Goal: Task Accomplishment & Management: Use online tool/utility

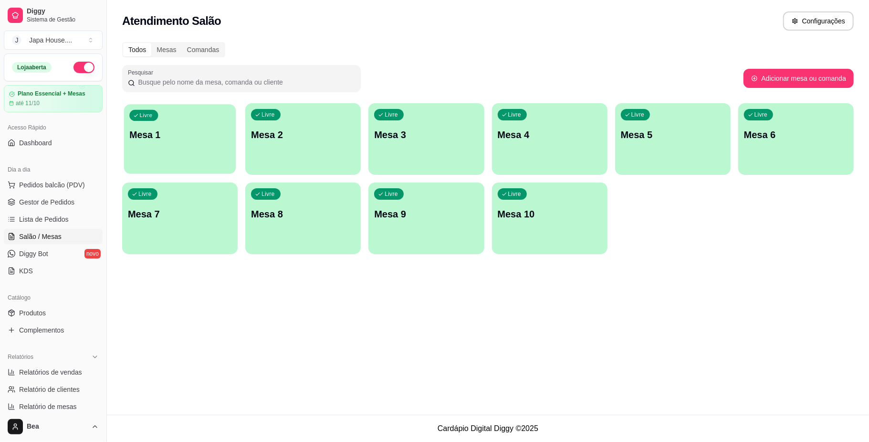
click at [177, 149] on div "Livre Mesa 1" at bounding box center [180, 133] width 112 height 58
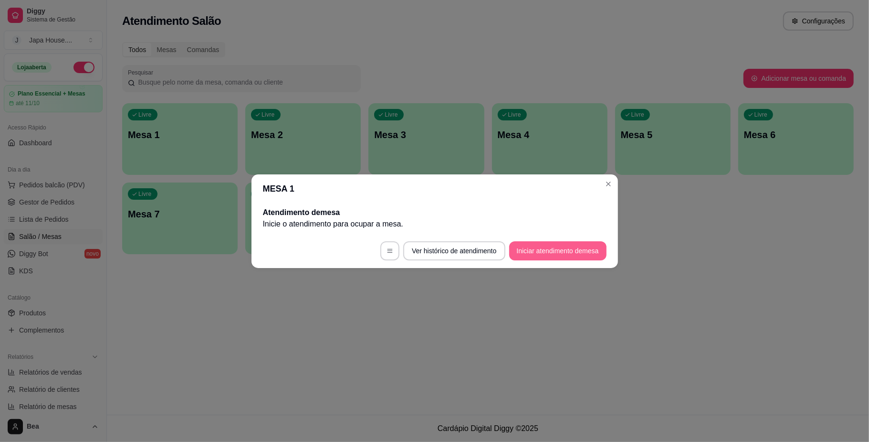
click at [540, 250] on button "Iniciar atendimento de mesa" at bounding box center [557, 250] width 97 height 19
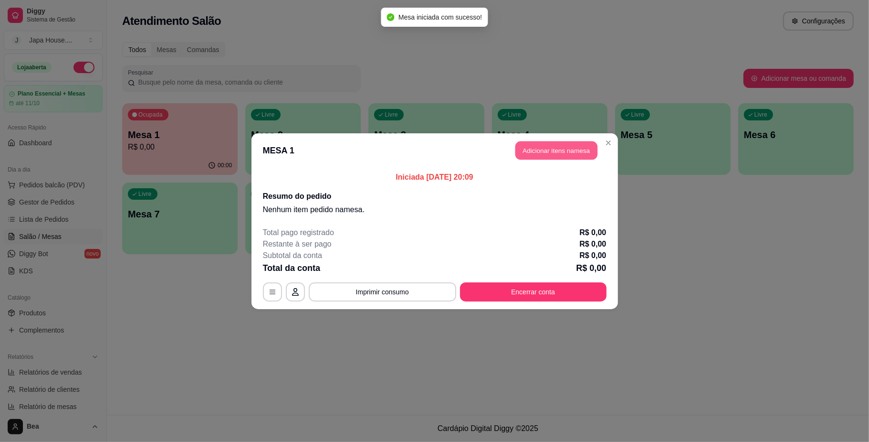
click at [556, 151] on button "Adicionar itens na mesa" at bounding box center [557, 150] width 82 height 19
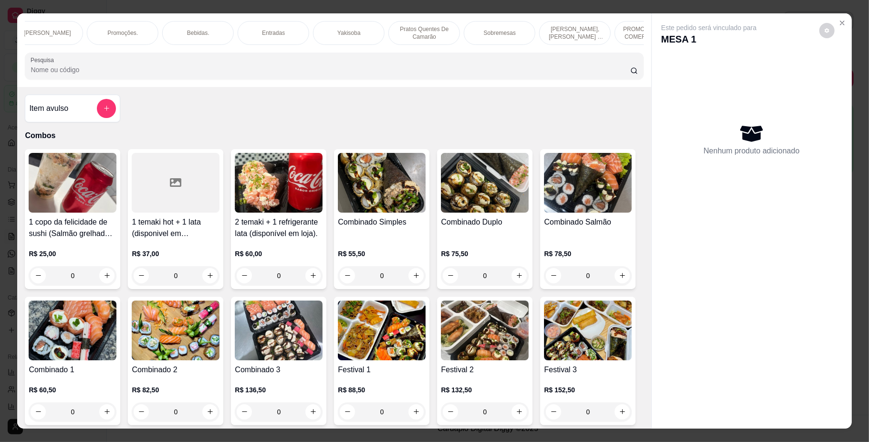
scroll to position [0, 623]
click at [556, 33] on p "PROMOÇÕES PARA COMER NO LOCAL" at bounding box center [568, 32] width 55 height 15
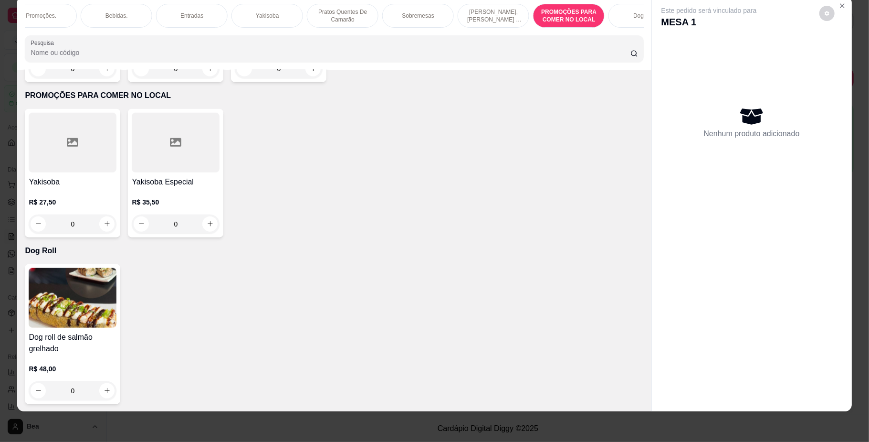
click at [94, 208] on div "R$ 27,50 0" at bounding box center [73, 215] width 88 height 36
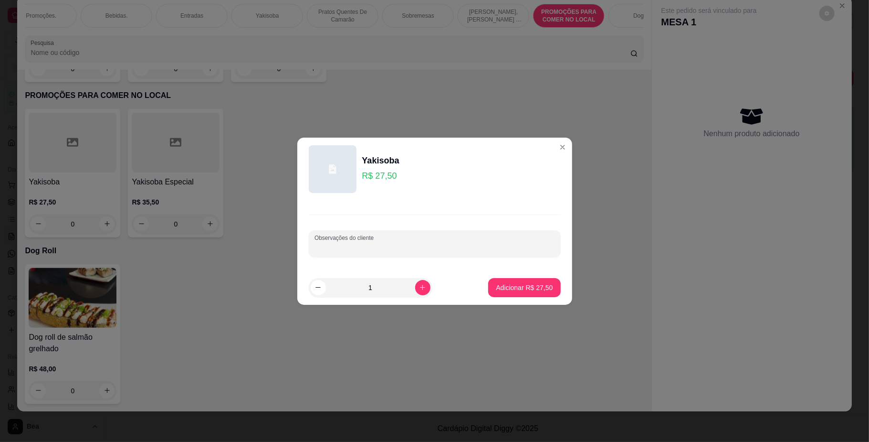
click at [404, 251] on input "Observações do cliente" at bounding box center [435, 248] width 241 height 10
click at [411, 237] on div "SEM LEGUMES NE" at bounding box center [435, 243] width 241 height 19
type input "SEM LEGUMES"
click at [497, 286] on p "Adicionar R$ 27,50" at bounding box center [524, 287] width 55 height 9
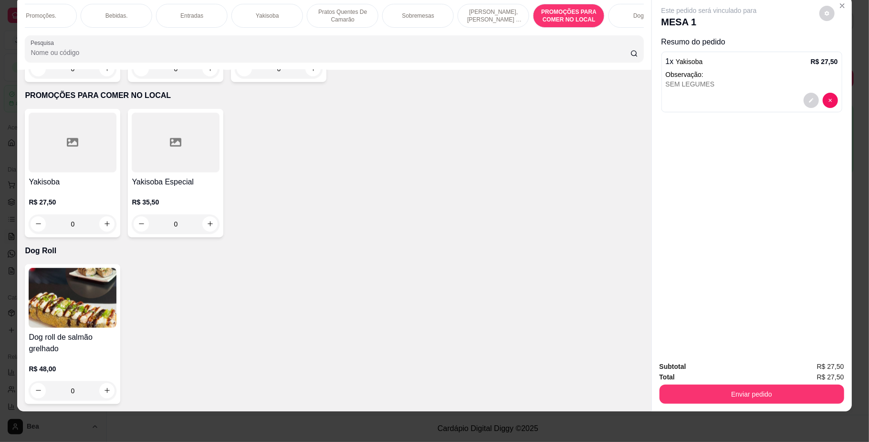
click at [80, 198] on p "R$ 27,50" at bounding box center [73, 202] width 88 height 10
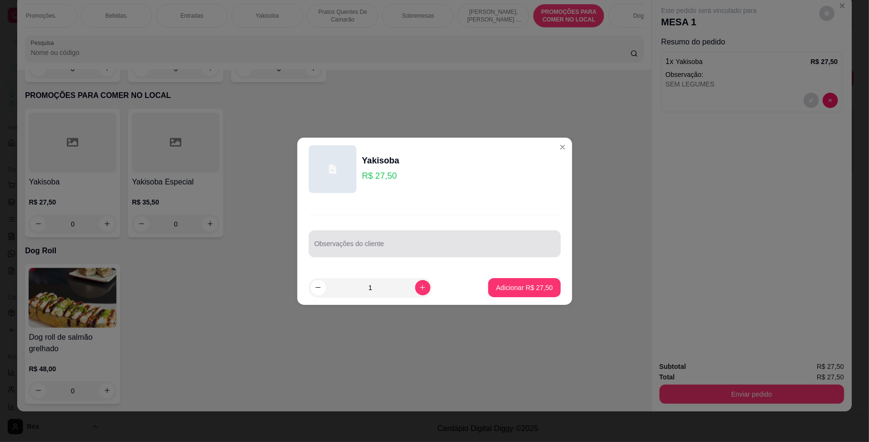
click at [478, 239] on div at bounding box center [435, 243] width 241 height 19
type input "NORMAL"
click at [498, 278] on div "Adicionar R$ 27,50" at bounding box center [524, 287] width 72 height 19
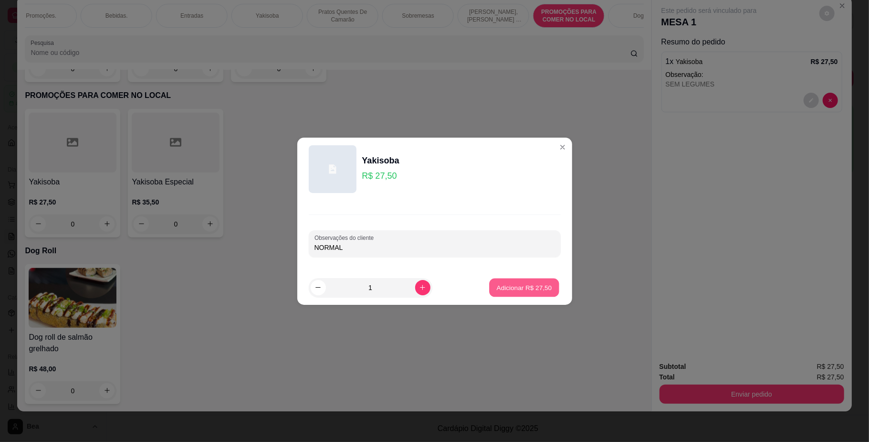
click at [501, 286] on p "Adicionar R$ 27,50" at bounding box center [524, 287] width 55 height 9
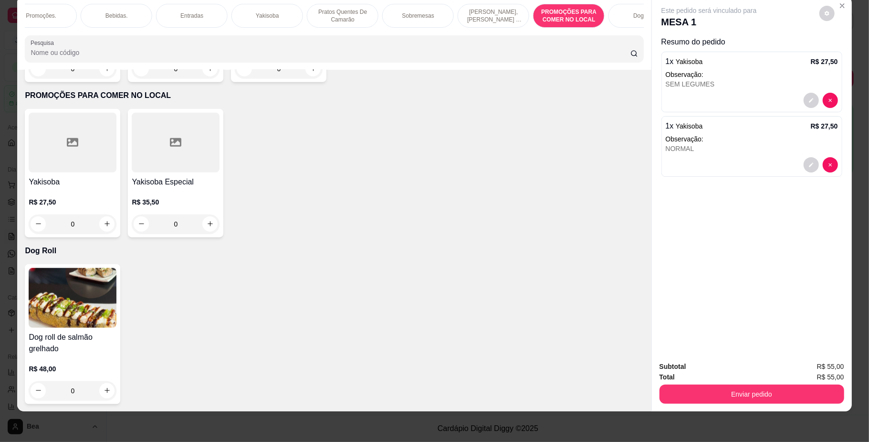
click at [119, 16] on p "Bebidas." at bounding box center [117, 16] width 22 height 8
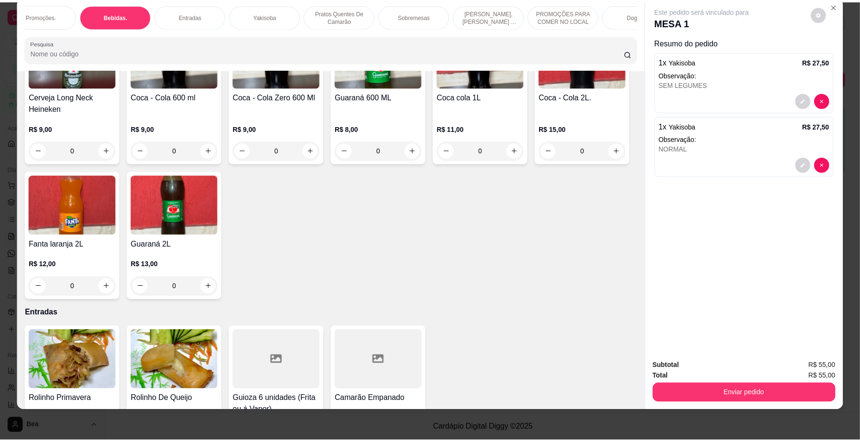
scroll to position [2288, 0]
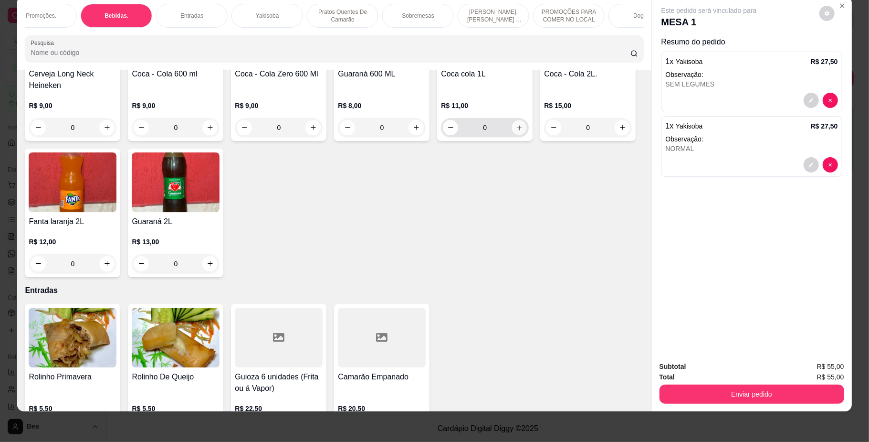
click at [512, 135] on button "increase-product-quantity" at bounding box center [519, 127] width 15 height 15
type input "1"
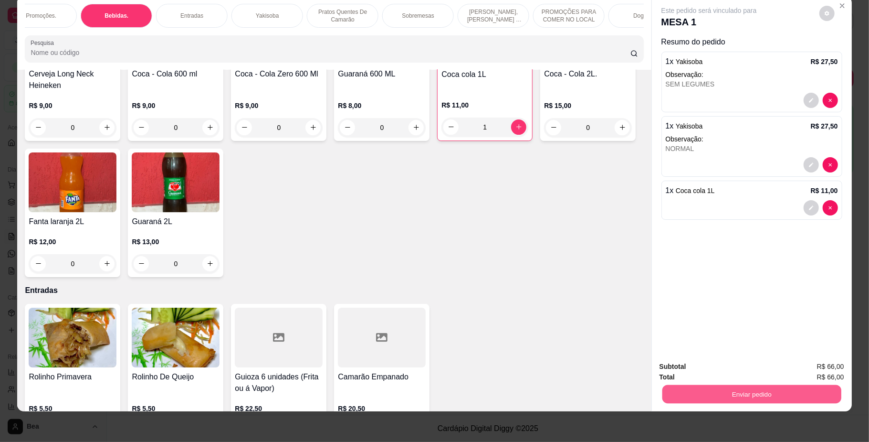
click at [724, 397] on button "Enviar pedido" at bounding box center [751, 394] width 179 height 19
click at [712, 370] on button "Não registrar e enviar pedido" at bounding box center [719, 371] width 96 height 18
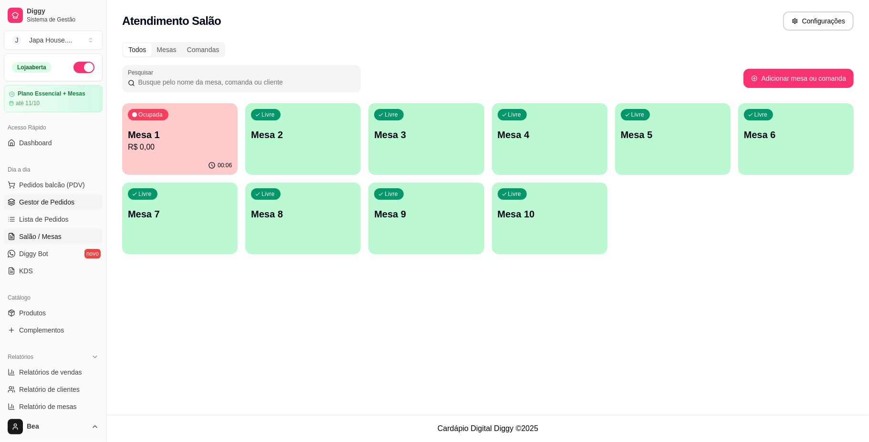
click at [74, 206] on link "Gestor de Pedidos" at bounding box center [53, 201] width 99 height 15
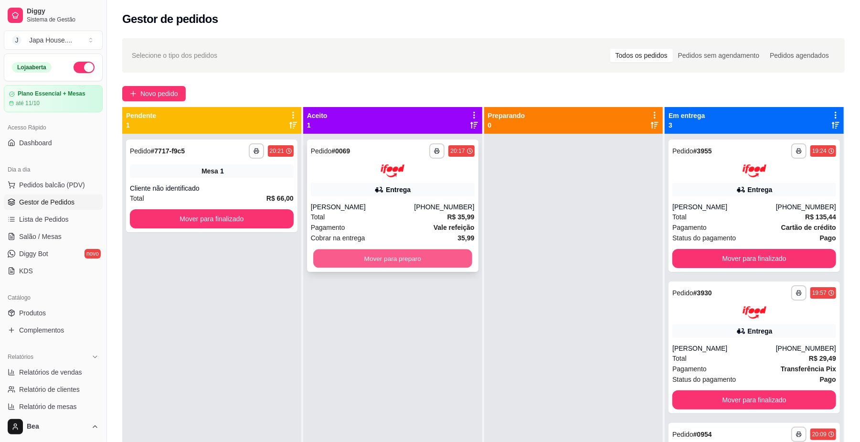
click at [415, 261] on button "Mover para preparo" at bounding box center [392, 258] width 159 height 19
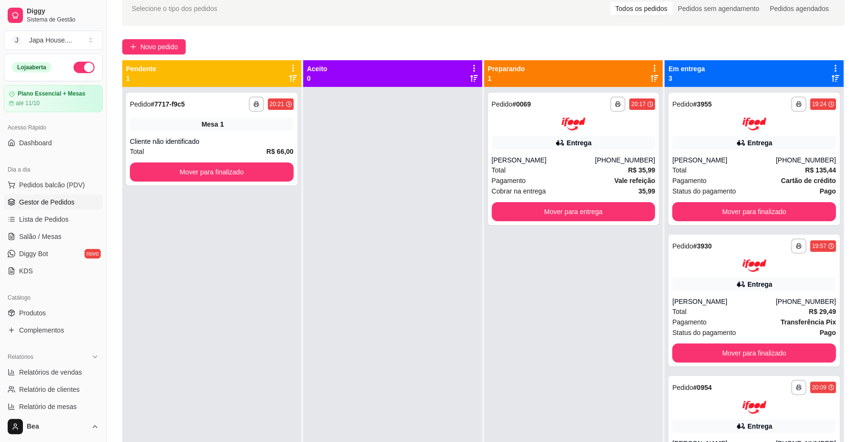
scroll to position [46, 0]
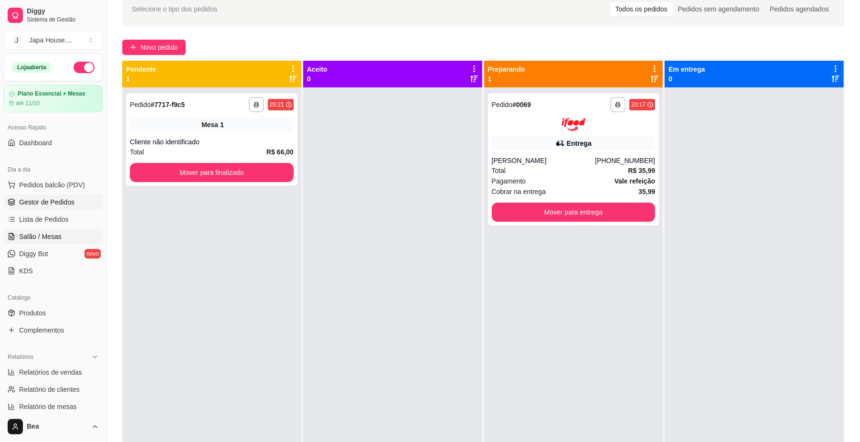
click at [77, 238] on link "Salão / Mesas" at bounding box center [53, 236] width 99 height 15
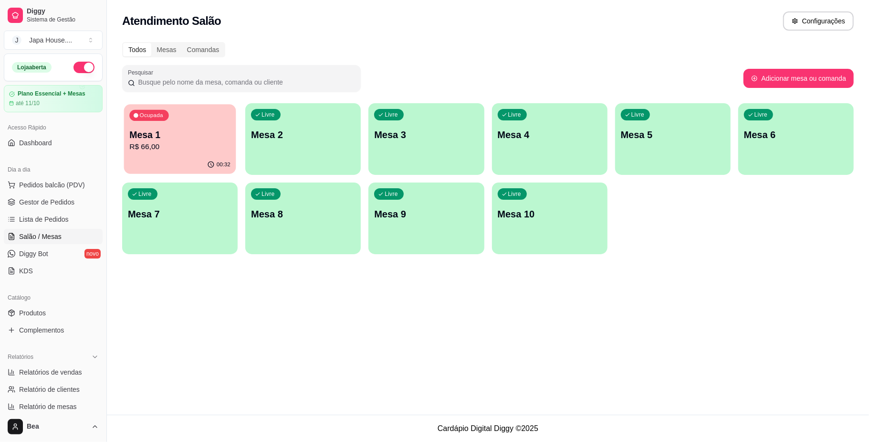
click at [182, 151] on p "R$ 66,00" at bounding box center [179, 146] width 101 height 11
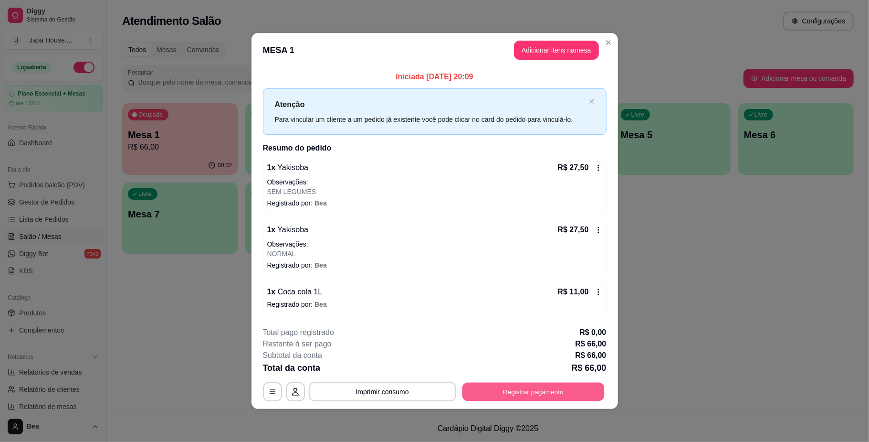
click at [518, 390] on button "Registrar pagamento" at bounding box center [533, 391] width 142 height 19
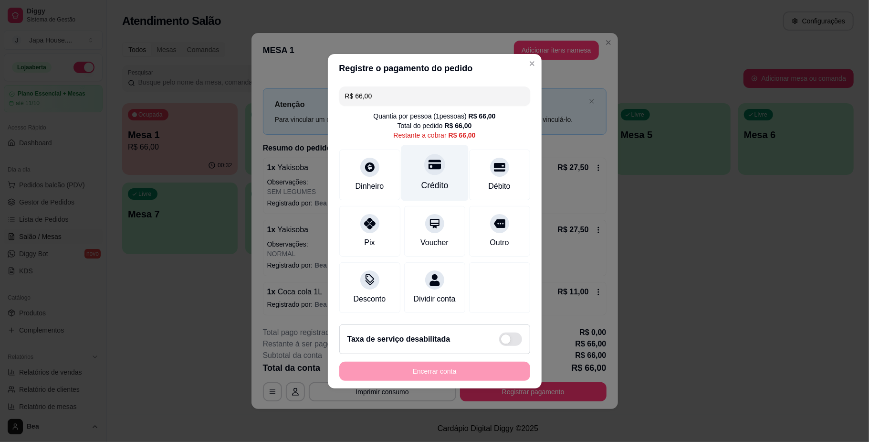
click at [413, 174] on div "Crédito" at bounding box center [434, 173] width 67 height 56
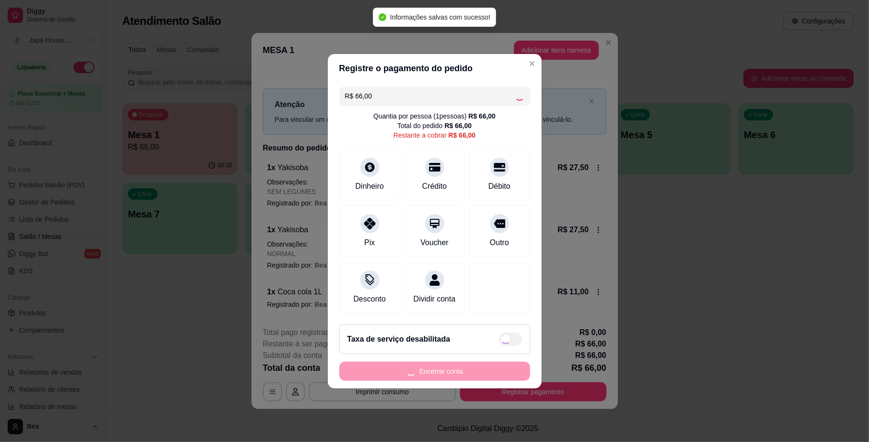
type input "R$ 0,00"
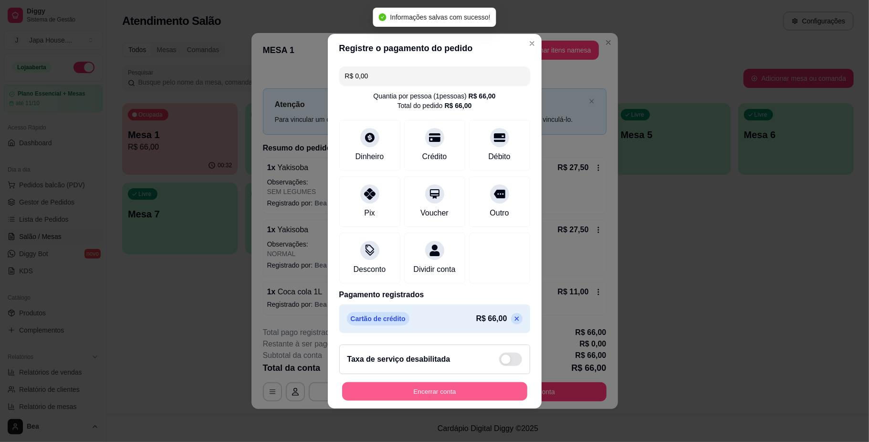
click at [406, 396] on button "Encerrar conta" at bounding box center [434, 390] width 185 height 19
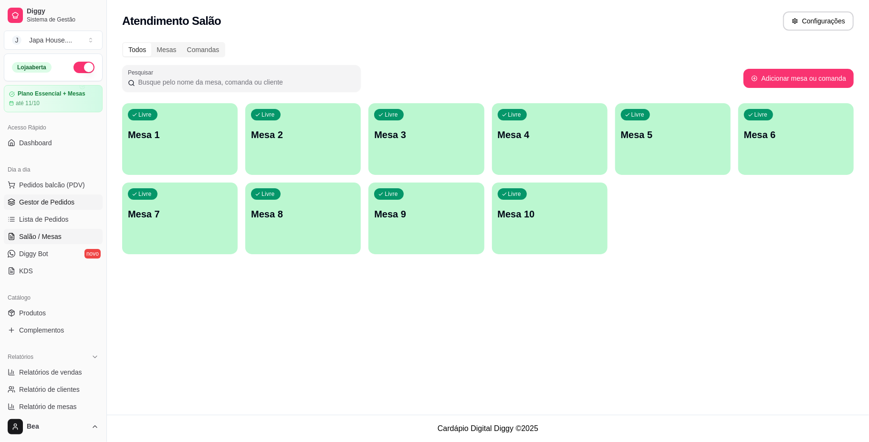
click at [58, 201] on span "Gestor de Pedidos" at bounding box center [46, 202] width 55 height 10
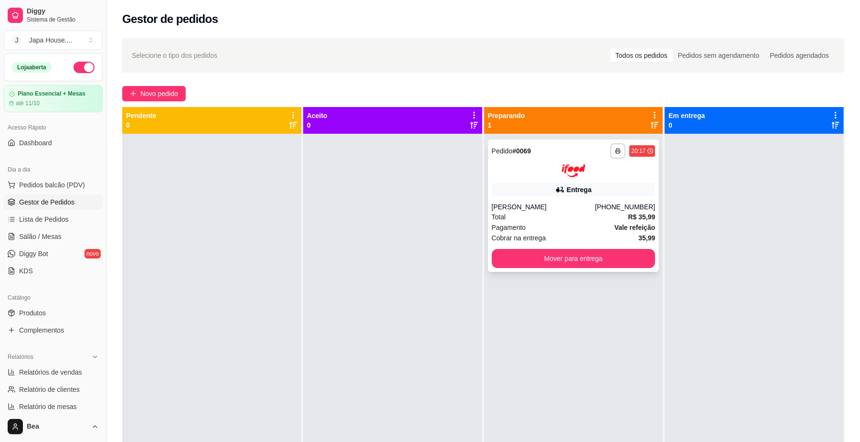
click at [530, 189] on div "Entrega" at bounding box center [574, 189] width 164 height 13
click at [512, 191] on div "Entrega" at bounding box center [574, 189] width 164 height 13
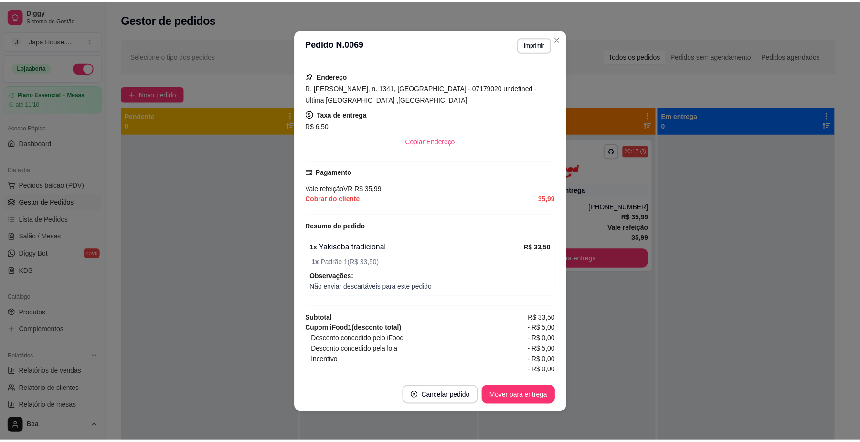
scroll to position [213, 0]
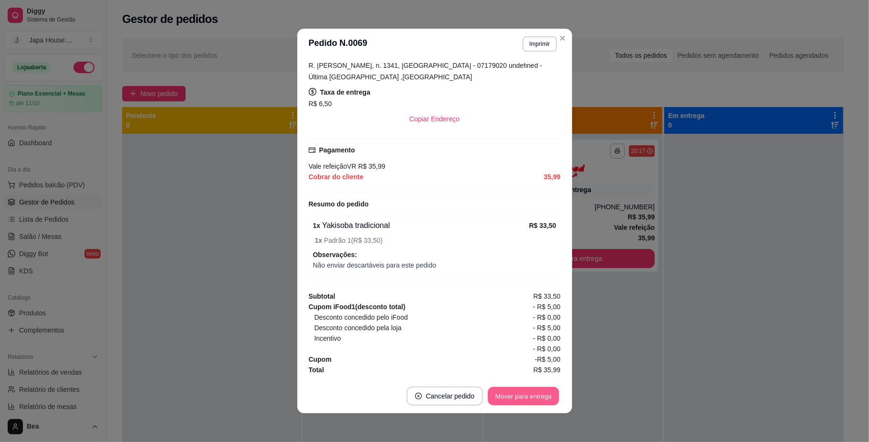
click at [525, 398] on button "Mover para entrega" at bounding box center [524, 396] width 72 height 19
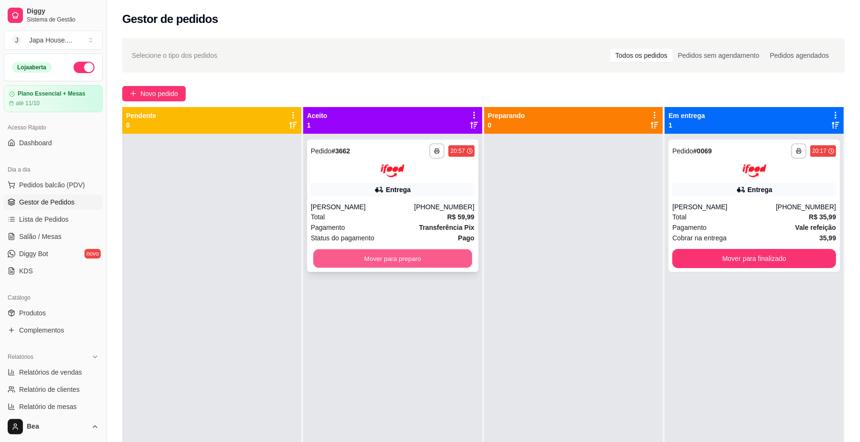
click at [427, 260] on button "Mover para preparo" at bounding box center [392, 258] width 159 height 19
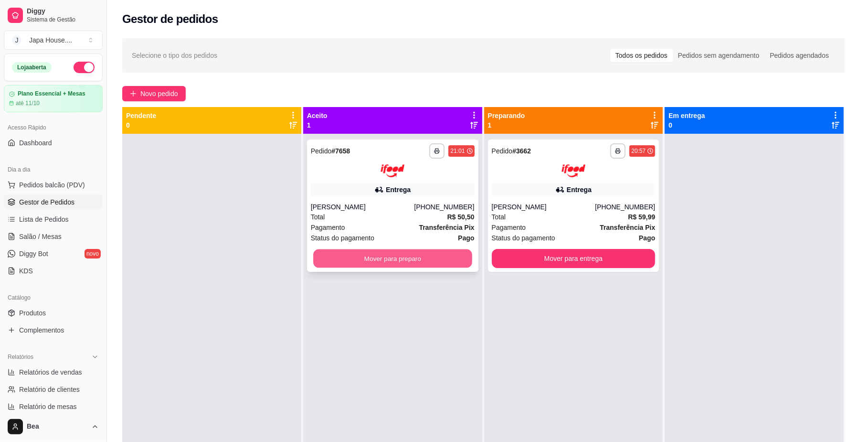
click at [392, 256] on button "Mover para preparo" at bounding box center [392, 258] width 159 height 19
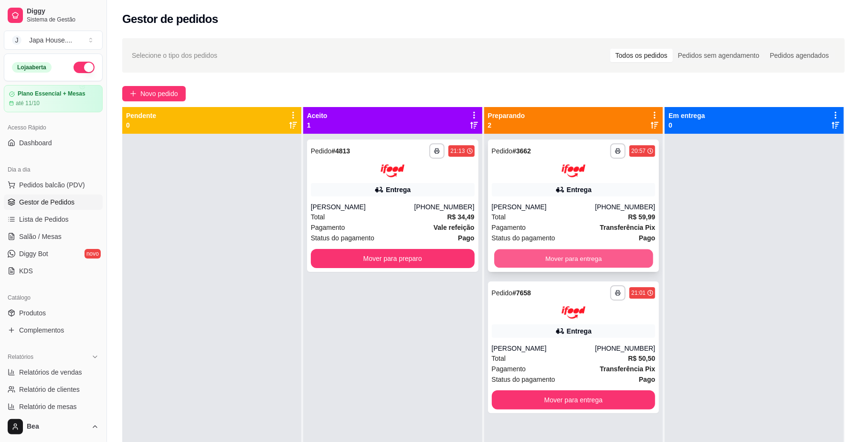
click at [529, 256] on button "Mover para entrega" at bounding box center [573, 258] width 159 height 19
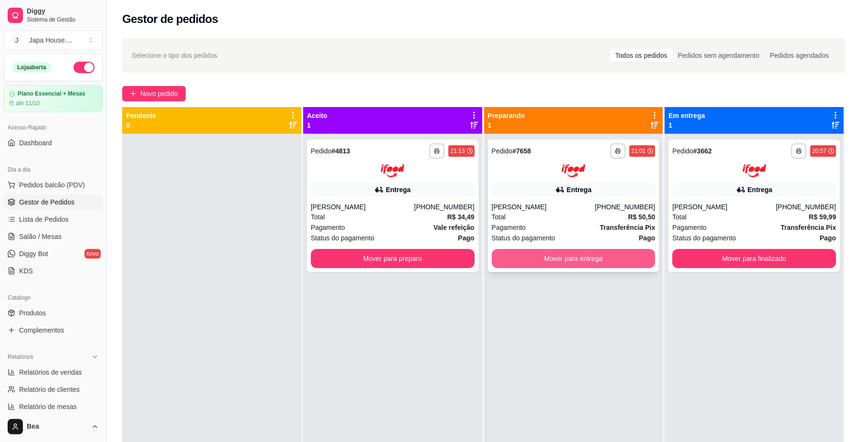
click at [566, 255] on button "Mover para entrega" at bounding box center [574, 258] width 164 height 19
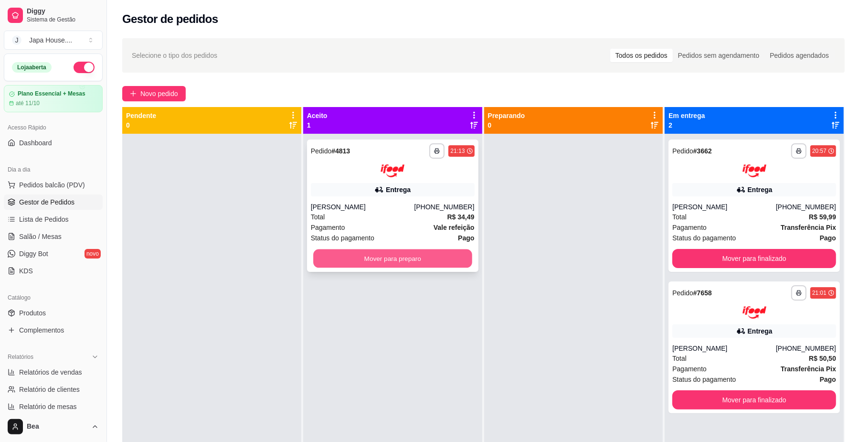
click at [434, 256] on button "Mover para preparo" at bounding box center [392, 258] width 159 height 19
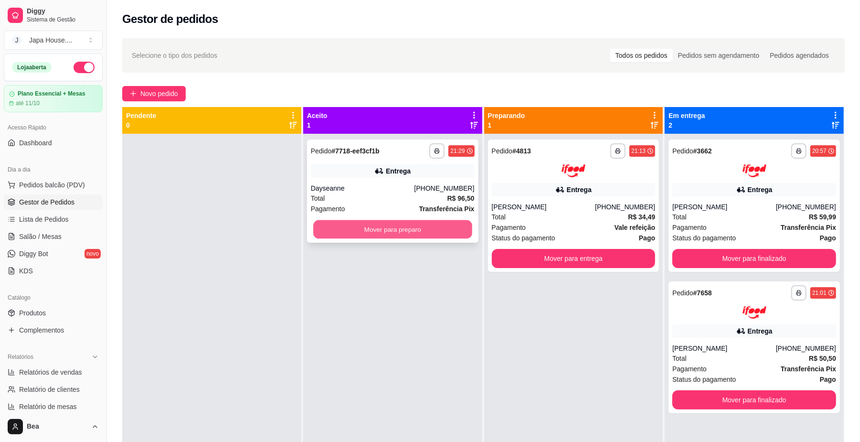
click at [424, 236] on button "Mover para preparo" at bounding box center [392, 229] width 159 height 19
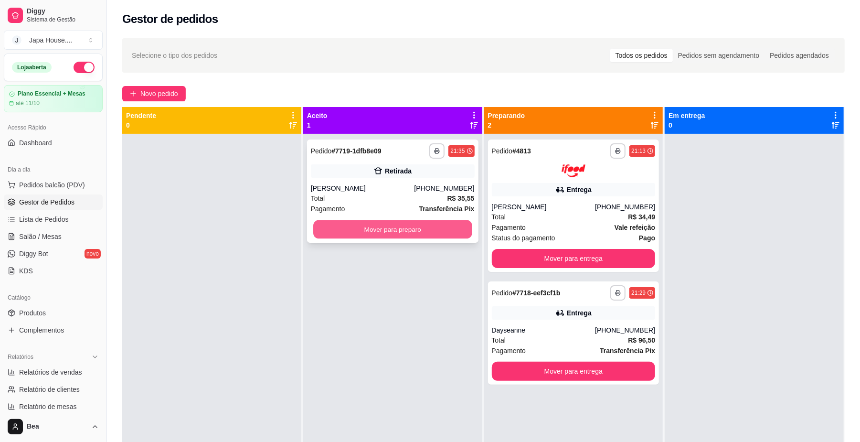
click at [430, 225] on button "Mover para preparo" at bounding box center [392, 229] width 159 height 19
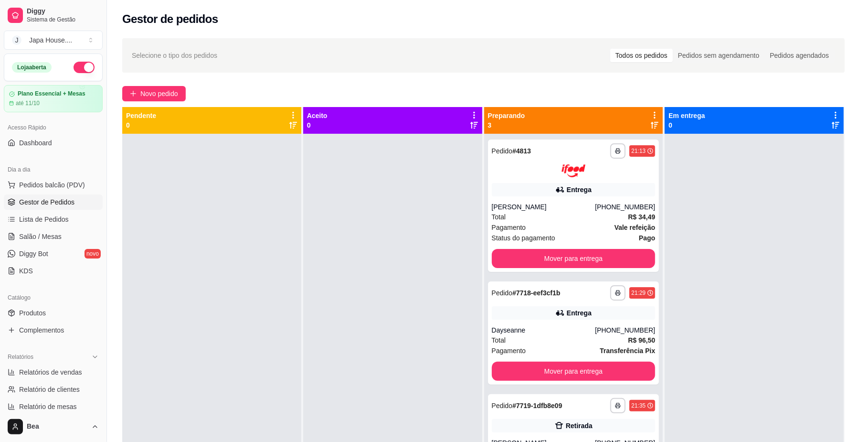
scroll to position [146, 0]
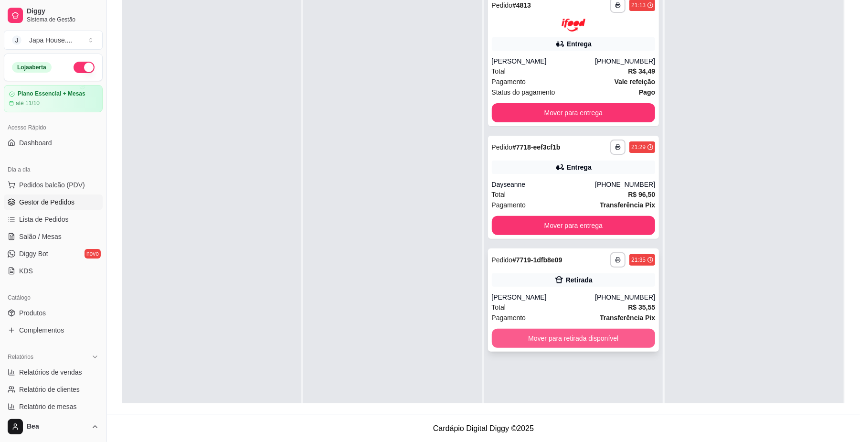
click at [606, 329] on button "Mover para retirada disponível" at bounding box center [574, 337] width 164 height 19
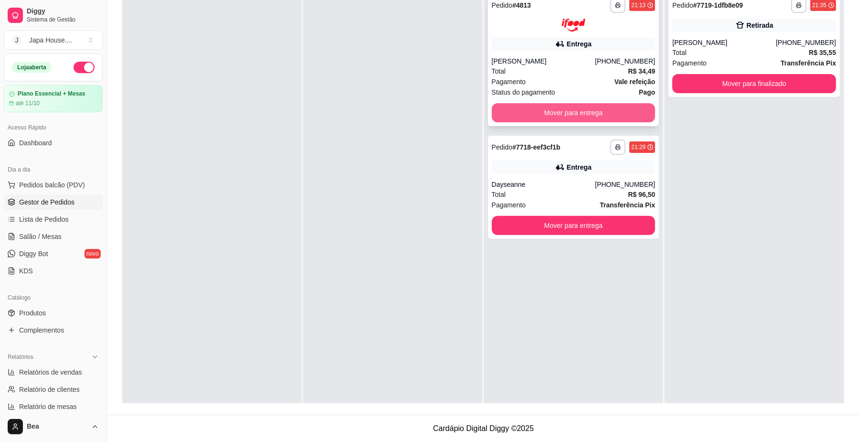
click at [615, 106] on button "Mover para entrega" at bounding box center [574, 112] width 164 height 19
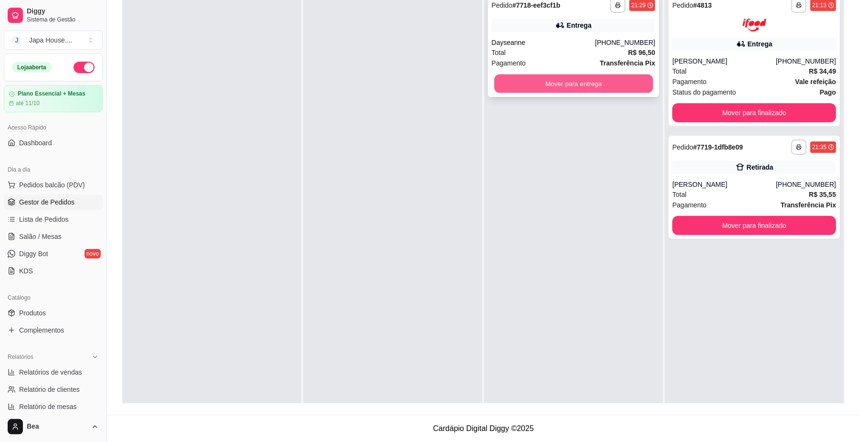
click at [595, 81] on button "Mover para entrega" at bounding box center [573, 83] width 159 height 19
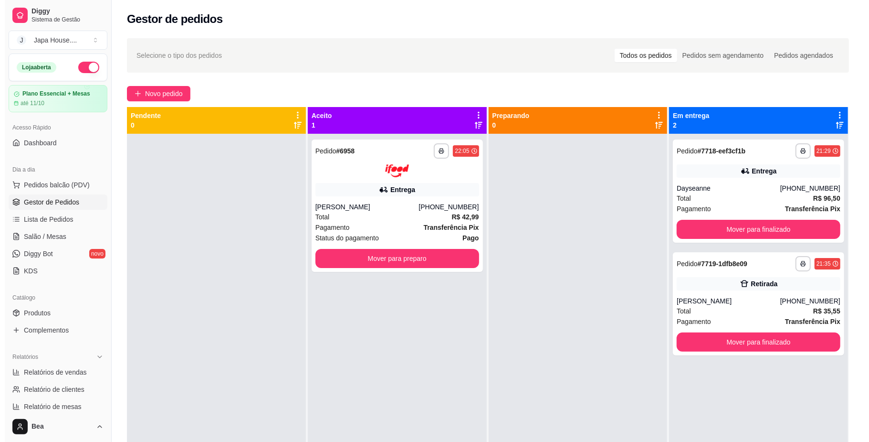
scroll to position [38, 0]
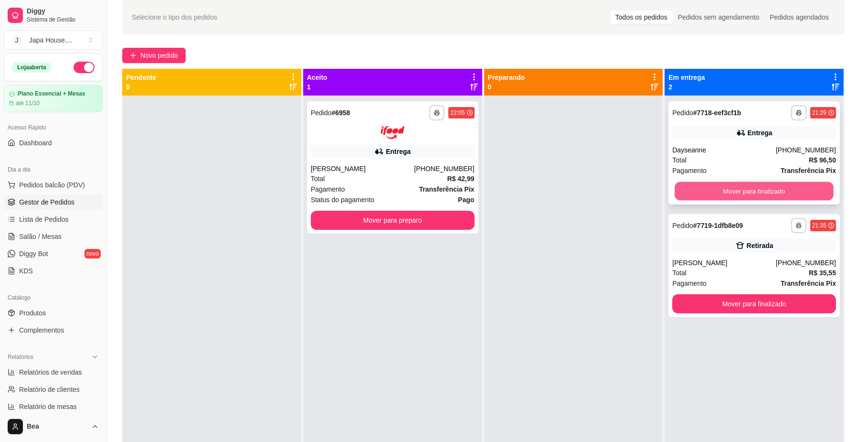
click at [727, 194] on button "Mover para finalizado" at bounding box center [754, 191] width 159 height 19
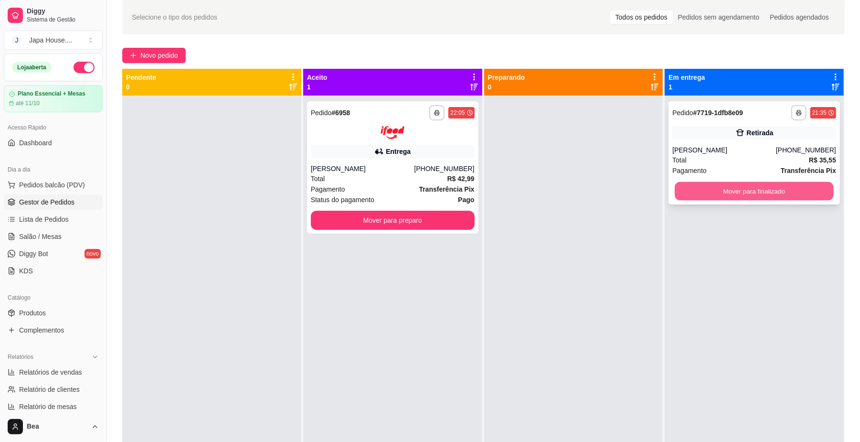
click at [743, 193] on button "Mover para finalizado" at bounding box center [754, 191] width 159 height 19
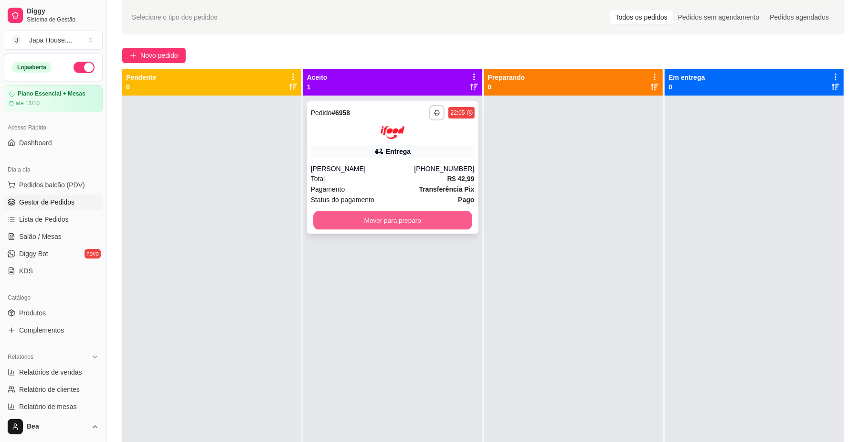
click at [440, 220] on button "Mover para preparo" at bounding box center [392, 220] width 159 height 19
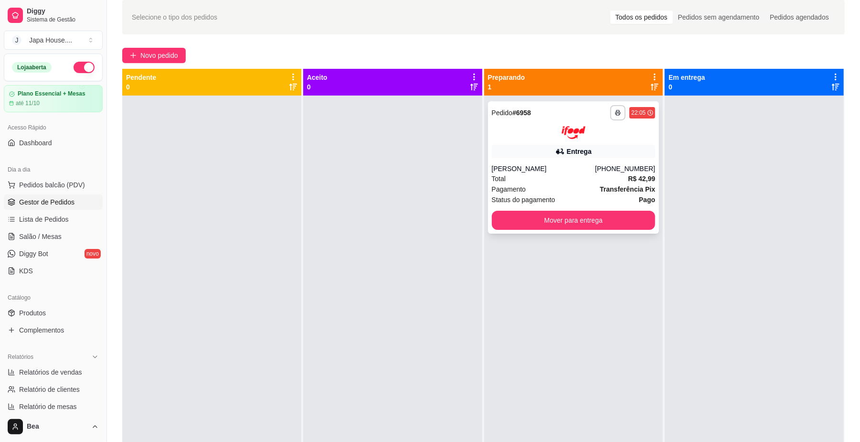
click at [525, 145] on div "Entrega" at bounding box center [574, 151] width 164 height 13
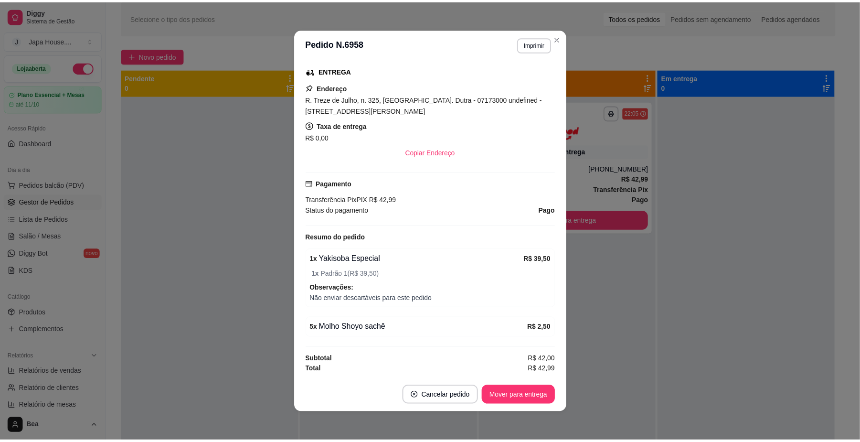
scroll to position [180, 0]
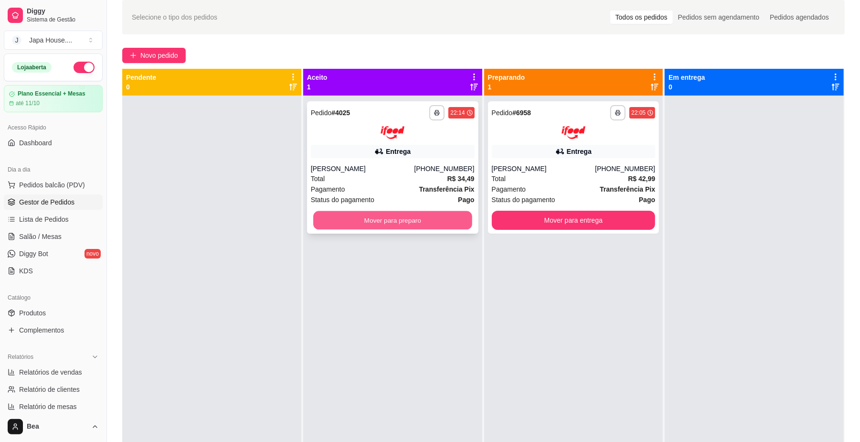
click at [394, 219] on button "Mover para preparo" at bounding box center [392, 220] width 159 height 19
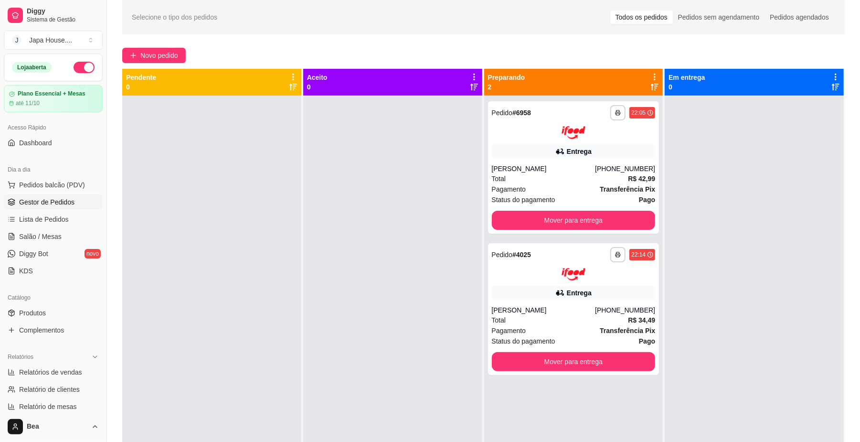
click at [394, 219] on div at bounding box center [392, 316] width 179 height 442
click at [591, 226] on button "Mover para entrega" at bounding box center [573, 220] width 159 height 19
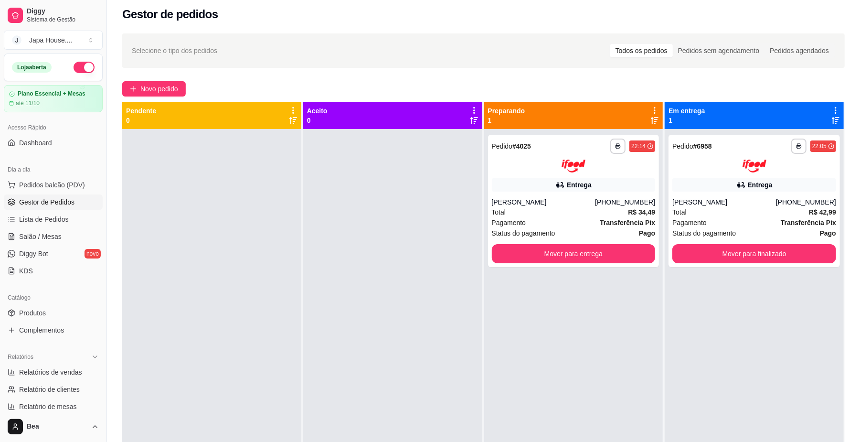
scroll to position [4, 0]
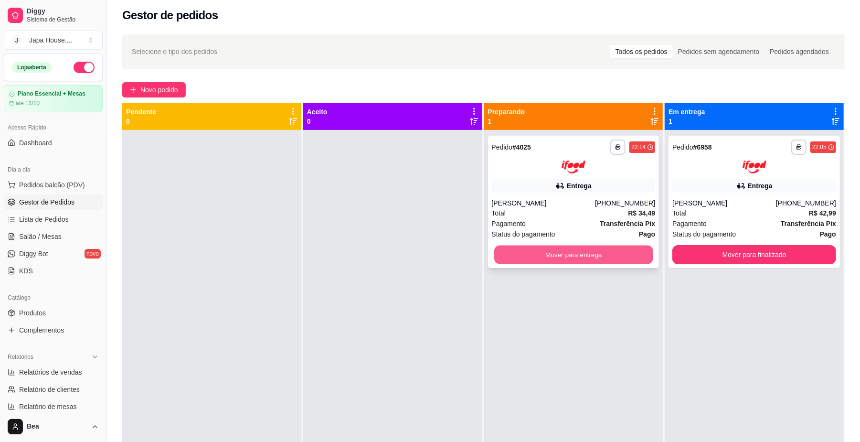
click at [617, 253] on button "Mover para entrega" at bounding box center [573, 254] width 159 height 19
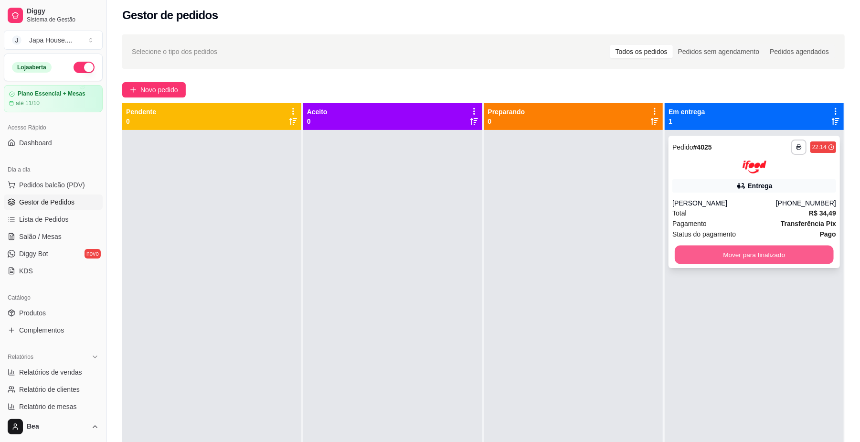
click at [782, 258] on button "Mover para finalizado" at bounding box center [754, 254] width 159 height 19
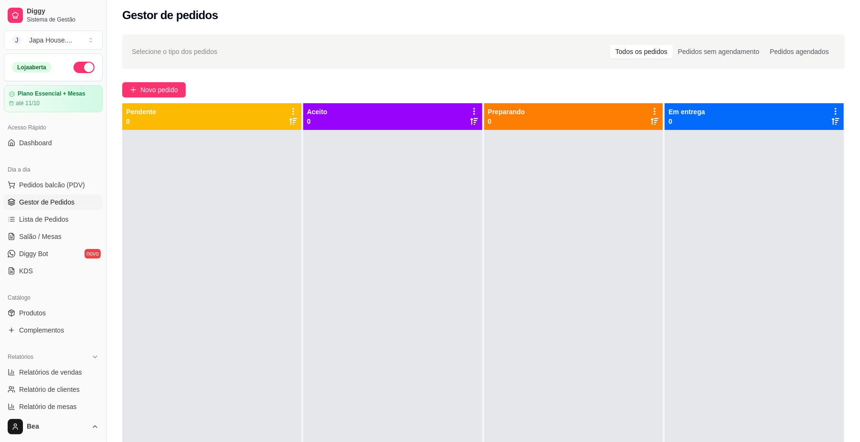
scroll to position [245, 0]
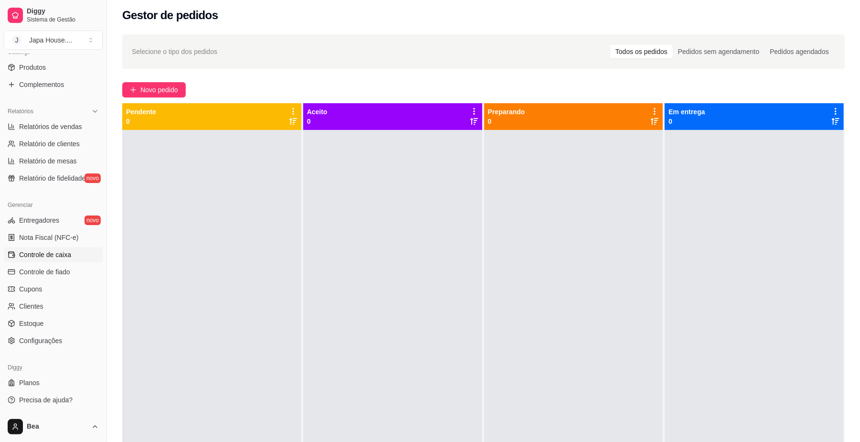
click at [59, 260] on link "Controle de caixa" at bounding box center [53, 254] width 99 height 15
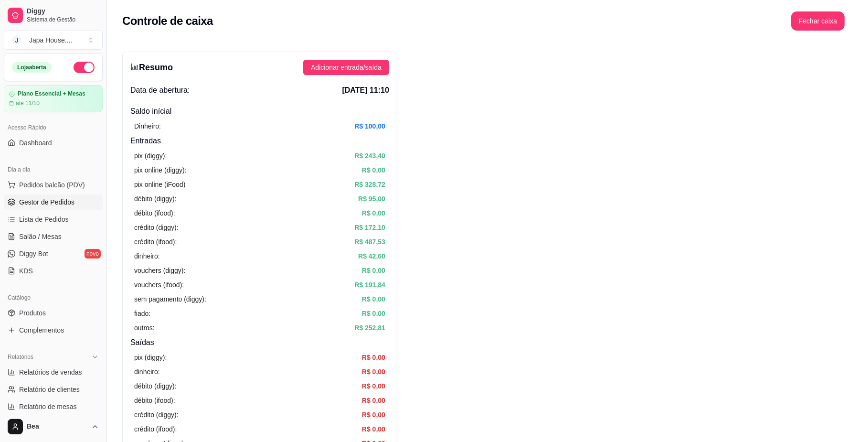
click at [71, 208] on link "Gestor de Pedidos" at bounding box center [53, 201] width 99 height 15
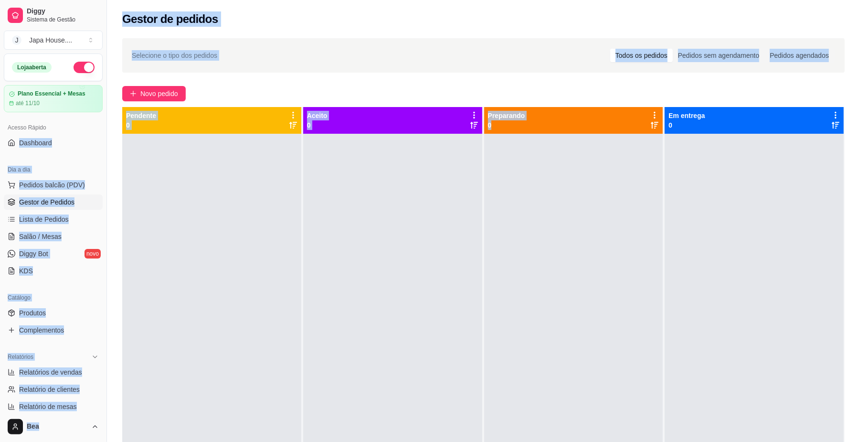
drag, startPoint x: 53, startPoint y: 129, endPoint x: 535, endPoint y: 160, distance: 482.8
click at [535, 160] on div "Diggy Sistema de Gestão J Japa House. ... Loja aberta Plano Essencial + Mesas a…" at bounding box center [430, 293] width 860 height 587
click at [535, 160] on div at bounding box center [573, 355] width 179 height 442
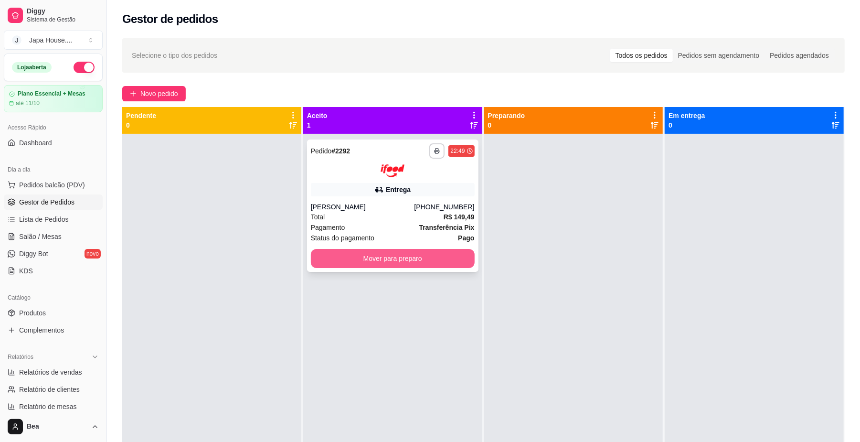
click at [400, 256] on button "Mover para preparo" at bounding box center [393, 258] width 164 height 19
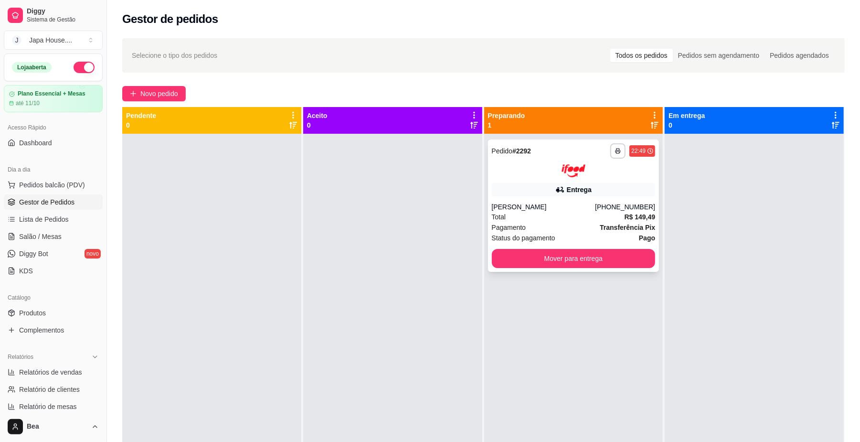
click at [548, 191] on div "Entrega" at bounding box center [574, 189] width 164 height 13
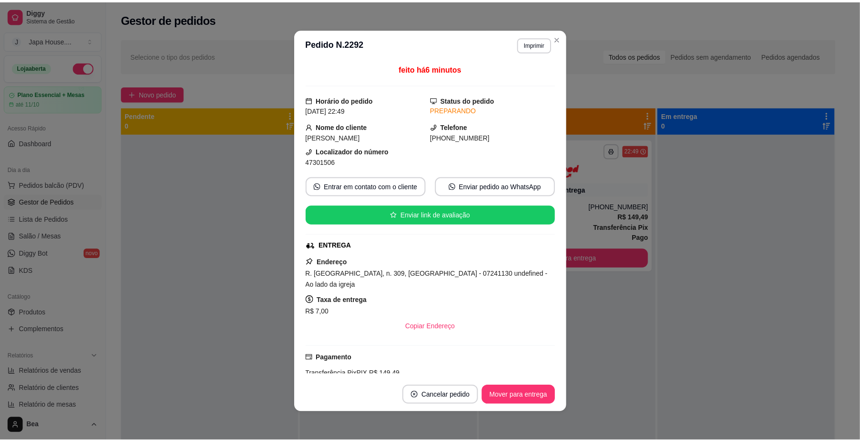
scroll to position [151, 0]
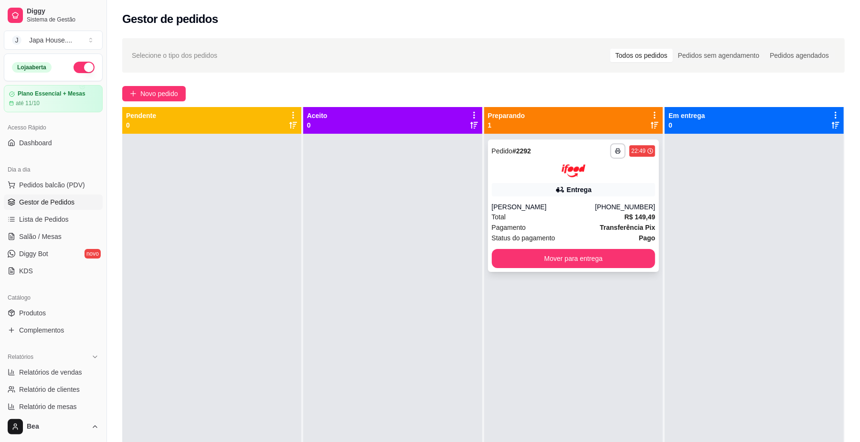
click at [607, 183] on div "Entrega" at bounding box center [574, 189] width 164 height 13
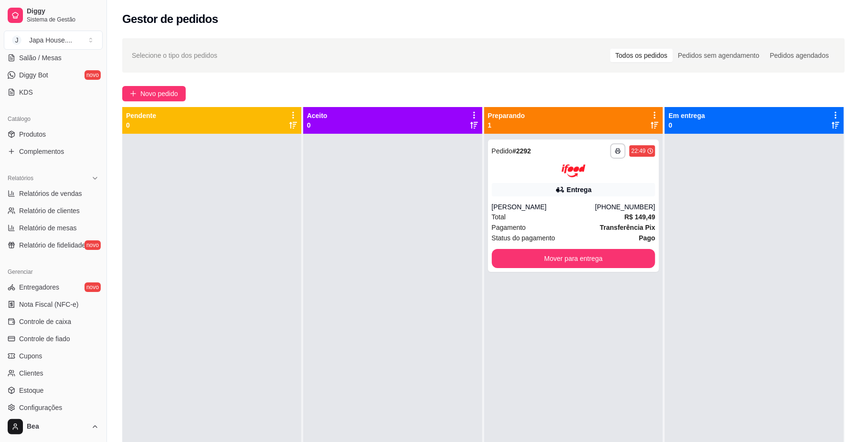
scroll to position [245, 0]
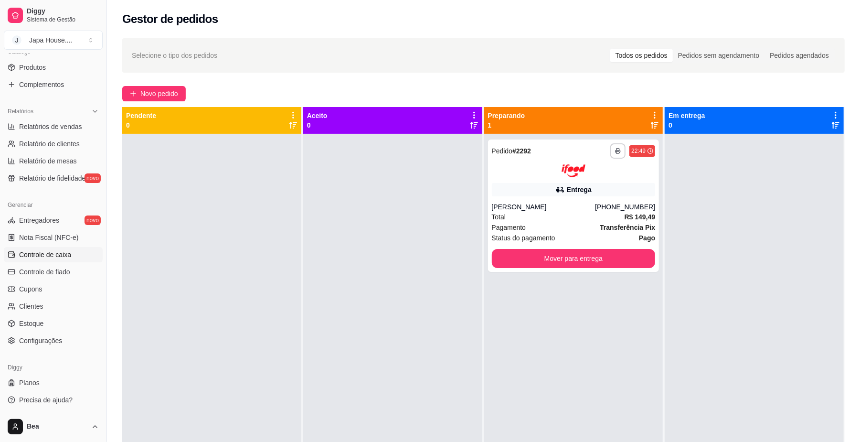
click at [61, 250] on span "Controle de caixa" at bounding box center [45, 255] width 52 height 10
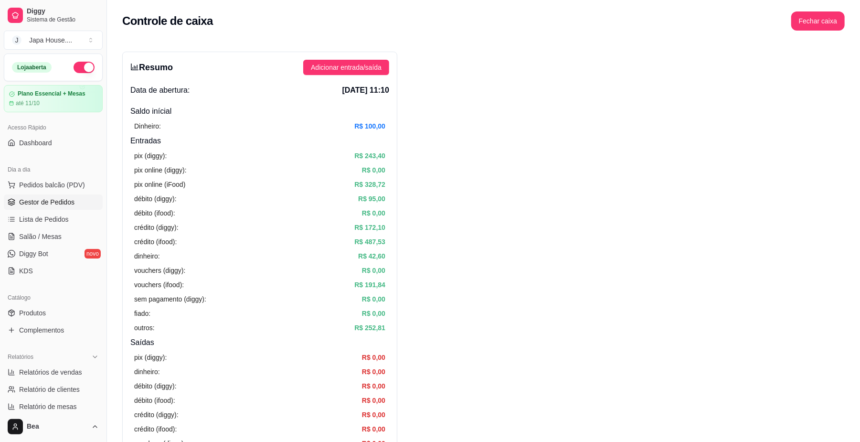
click at [67, 208] on link "Gestor de Pedidos" at bounding box center [53, 201] width 99 height 15
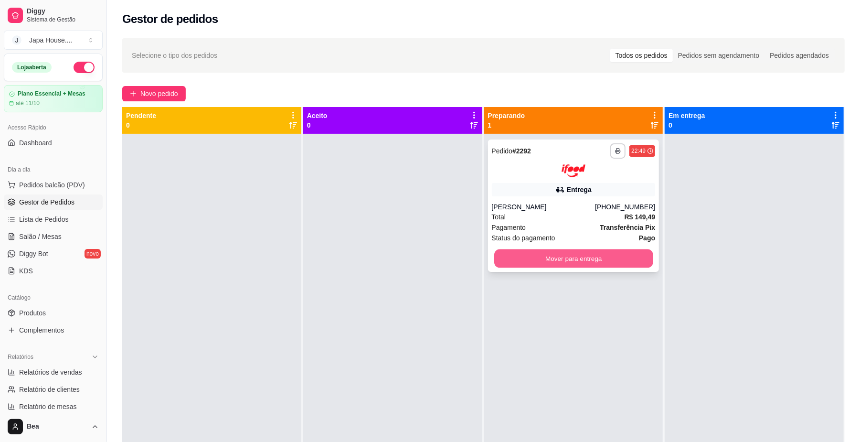
click at [542, 256] on button "Mover para entrega" at bounding box center [573, 258] width 159 height 19
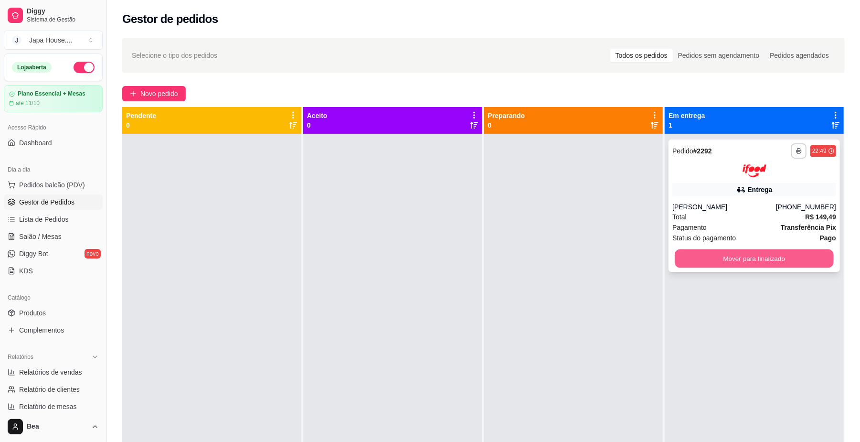
click at [761, 258] on button "Mover para finalizado" at bounding box center [754, 258] width 159 height 19
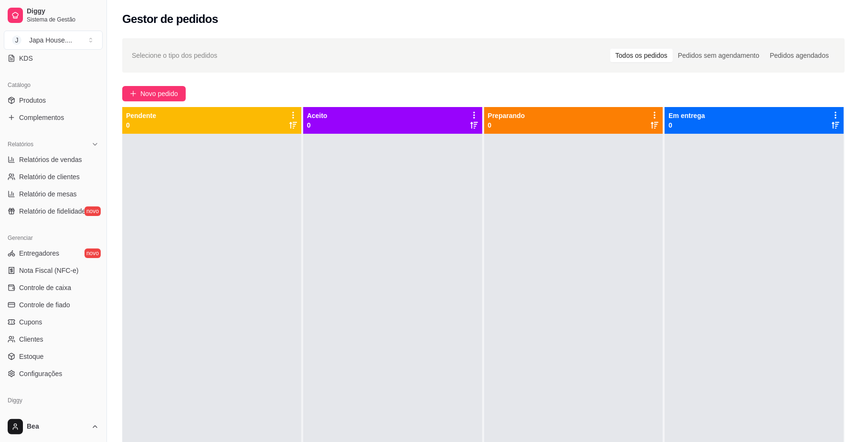
scroll to position [214, 0]
click at [56, 286] on span "Controle de caixa" at bounding box center [45, 286] width 52 height 10
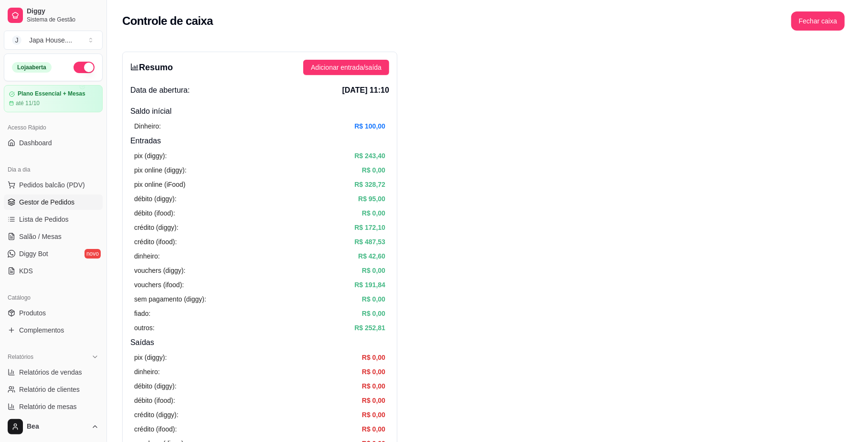
click at [50, 204] on span "Gestor de Pedidos" at bounding box center [46, 202] width 55 height 10
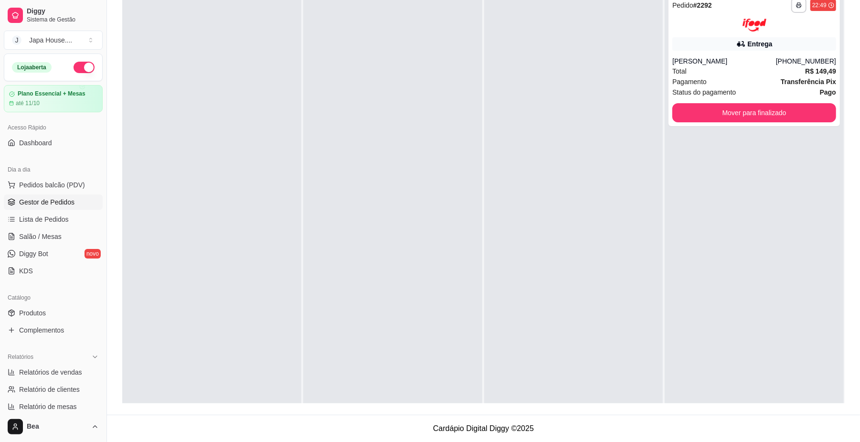
scroll to position [90, 0]
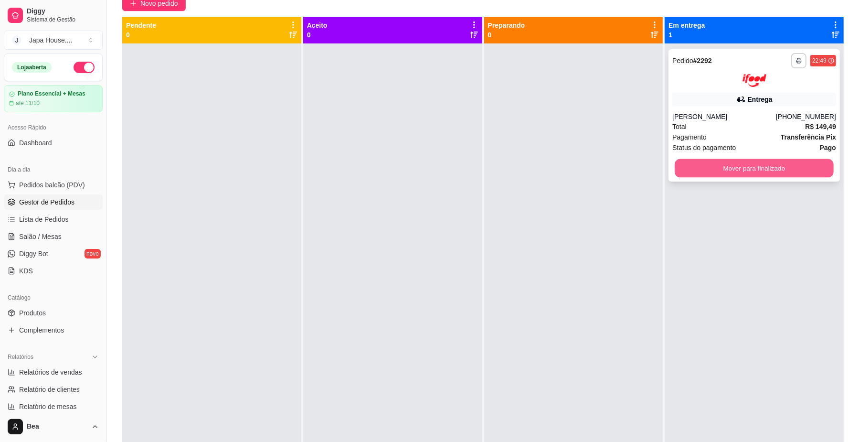
click at [759, 163] on button "Mover para finalizado" at bounding box center [754, 168] width 159 height 19
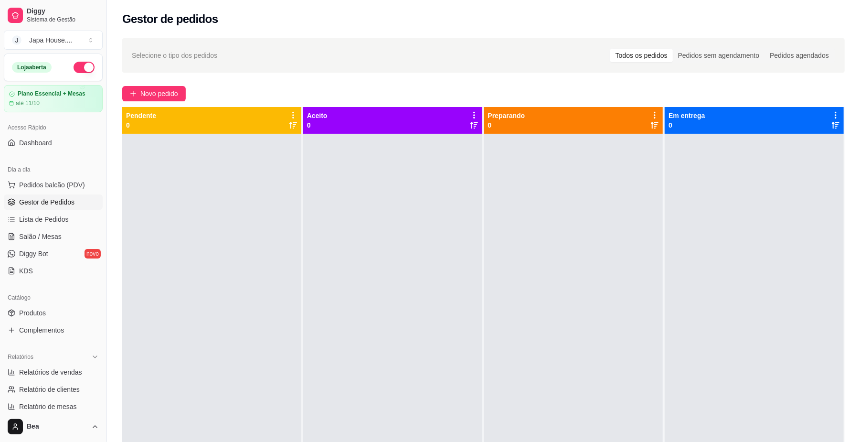
scroll to position [245, 0]
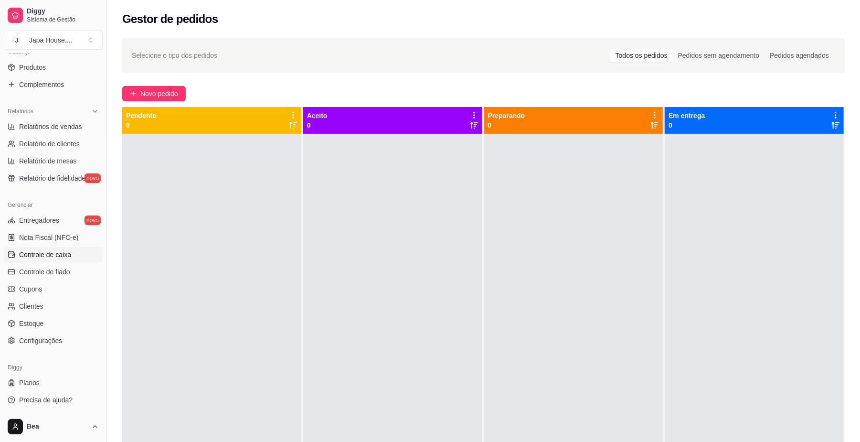
click at [68, 255] on span "Controle de caixa" at bounding box center [45, 255] width 52 height 10
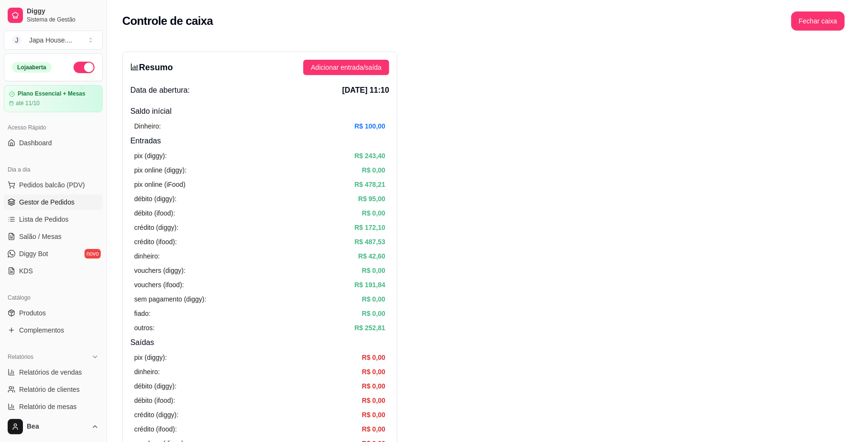
click at [66, 195] on link "Gestor de Pedidos" at bounding box center [53, 201] width 99 height 15
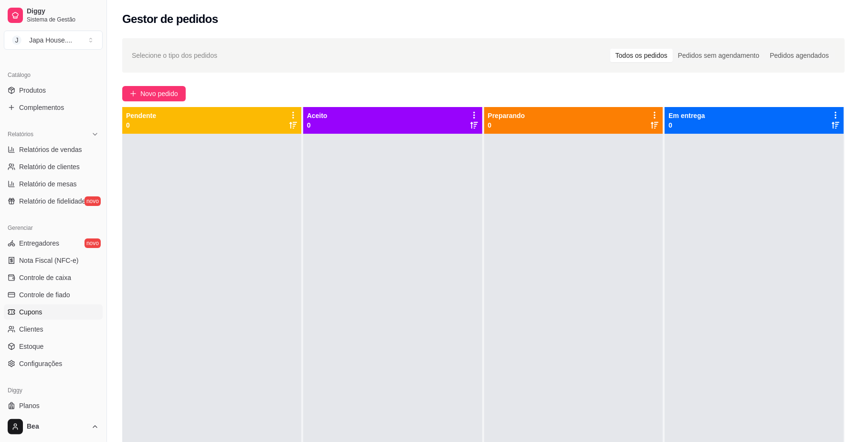
scroll to position [224, 0]
click at [75, 274] on link "Controle de caixa" at bounding box center [53, 275] width 99 height 15
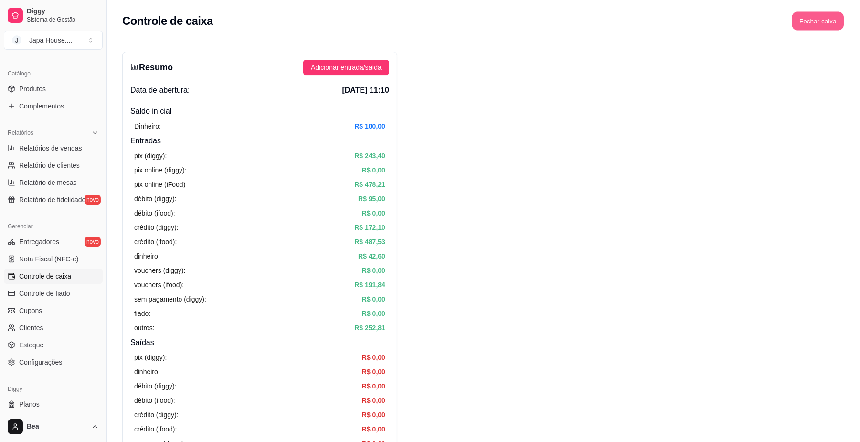
click at [818, 19] on button "Fechar caixa" at bounding box center [818, 21] width 52 height 19
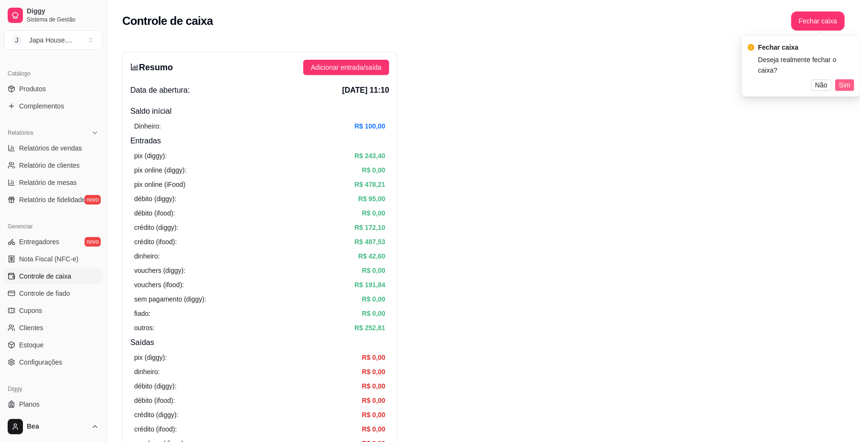
click at [843, 80] on span "Sim" at bounding box center [844, 85] width 11 height 11
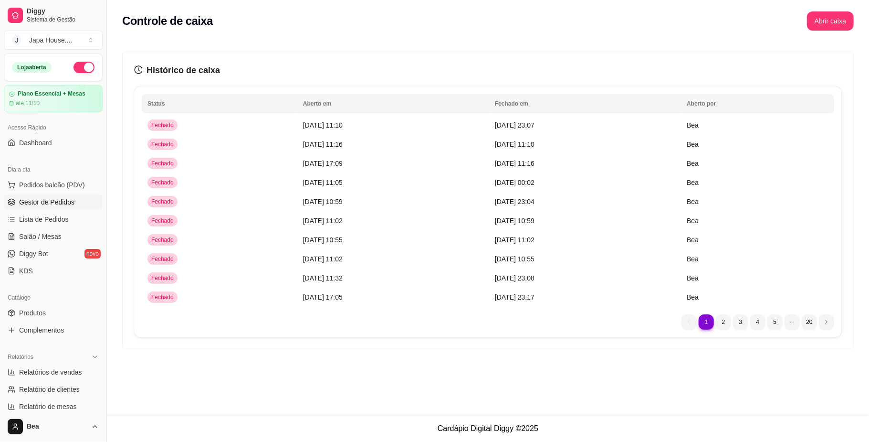
click at [69, 203] on span "Gestor de Pedidos" at bounding box center [46, 202] width 55 height 10
